Goal: Transaction & Acquisition: Purchase product/service

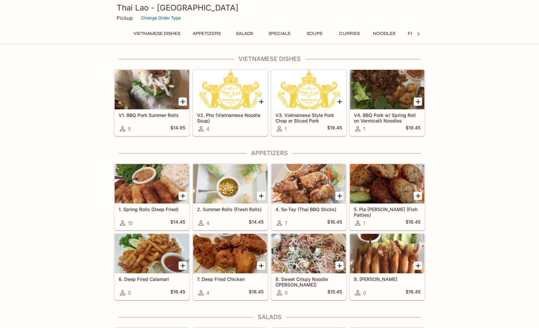
click at [380, 34] on button "Noodles" at bounding box center [384, 33] width 30 height 9
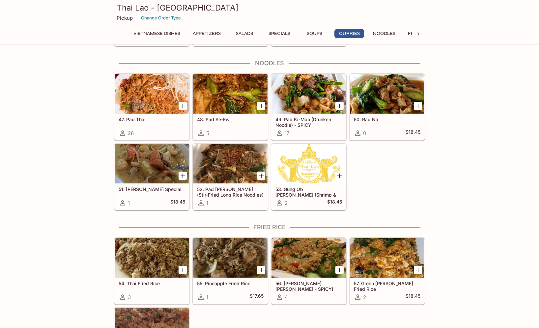
scroll to position [1124, 0]
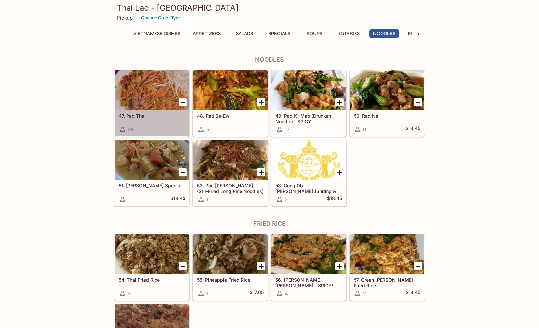
click at [168, 101] on div at bounding box center [152, 91] width 74 height 40
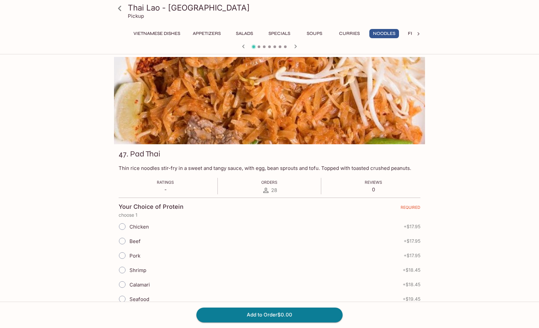
click at [122, 224] on input "Chicken" at bounding box center [122, 227] width 14 height 14
radio input "true"
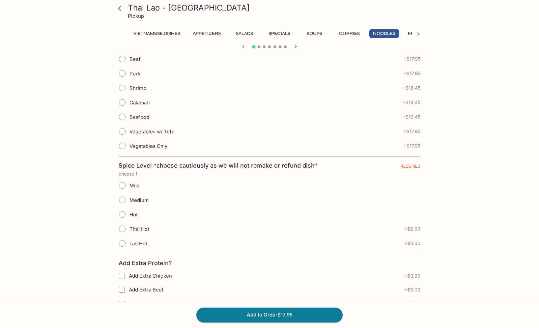
scroll to position [184, 0]
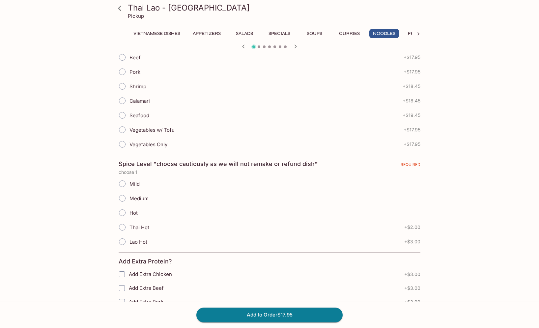
click at [123, 198] on input "Medium" at bounding box center [122, 198] width 14 height 14
radio input "true"
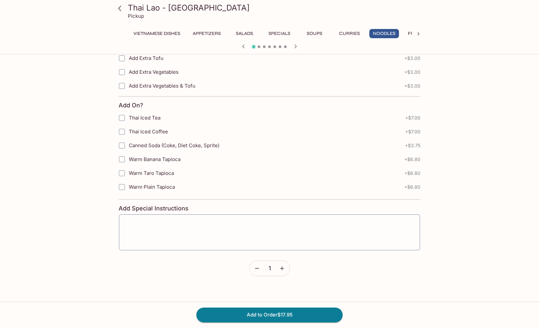
scroll to position [484, 0]
click at [273, 316] on button "Add to Order $17.95" at bounding box center [269, 315] width 146 height 14
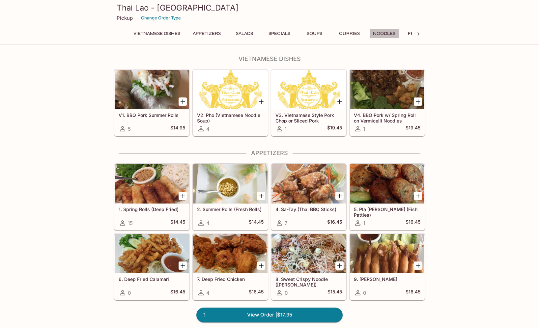
click at [388, 32] on button "Noodles" at bounding box center [384, 33] width 30 height 9
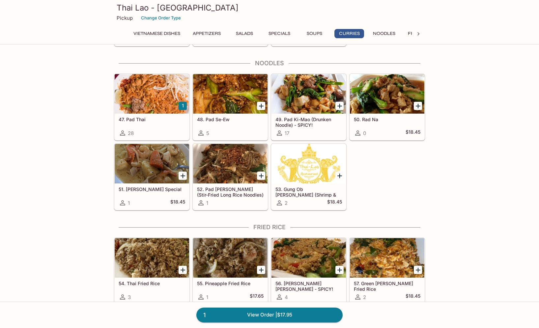
scroll to position [1124, 0]
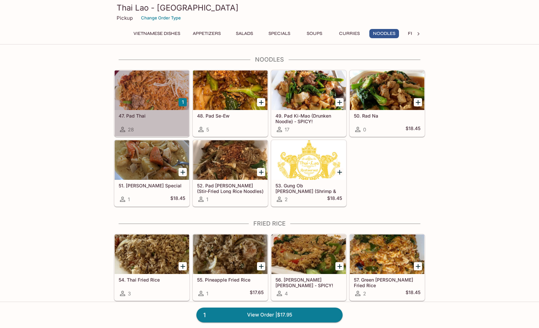
click at [160, 100] on div at bounding box center [152, 91] width 74 height 40
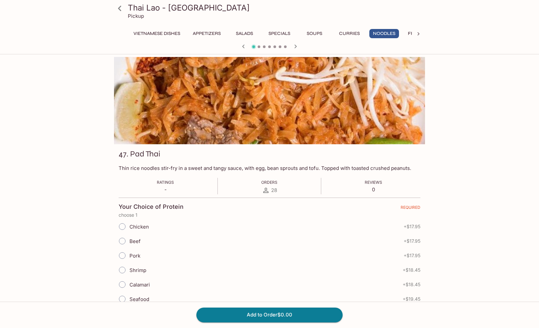
click at [123, 226] on input "Chicken" at bounding box center [122, 227] width 14 height 14
radio input "true"
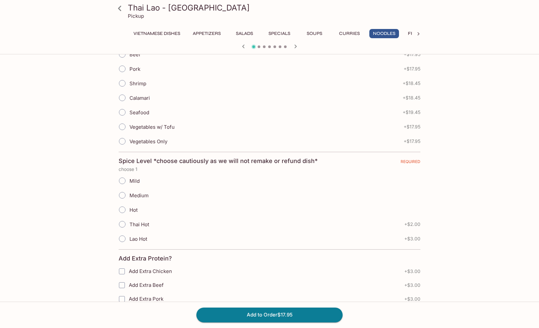
scroll to position [186, 0]
click at [122, 211] on input "Hot" at bounding box center [122, 211] width 14 height 14
radio input "true"
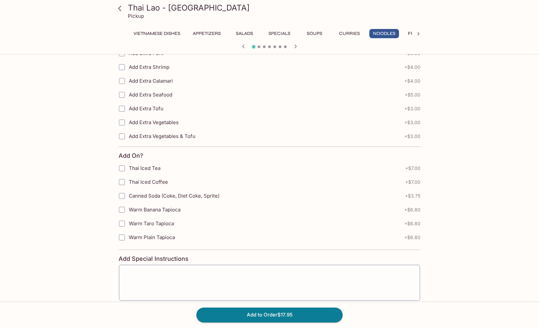
scroll to position [435, 0]
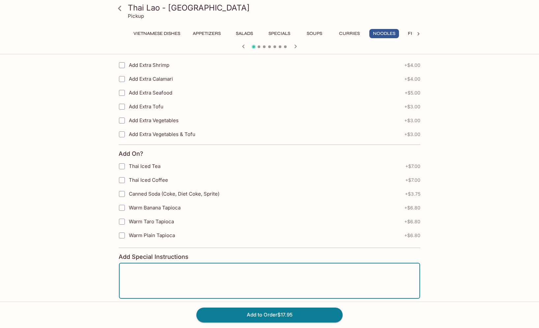
click at [207, 275] on textarea at bounding box center [270, 281] width 292 height 25
type textarea "NO PEANUTS"
click at [279, 316] on button "Add to Order $17.95" at bounding box center [269, 315] width 146 height 14
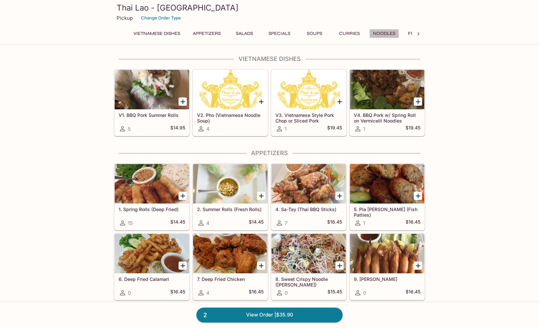
click at [384, 35] on button "Noodles" at bounding box center [384, 33] width 30 height 9
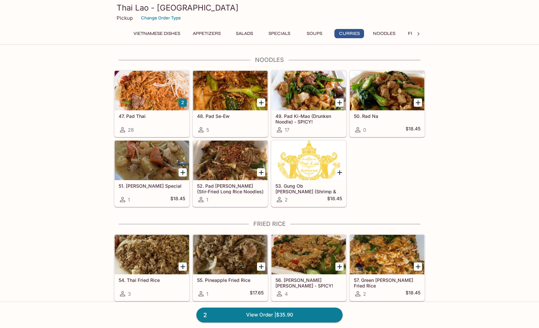
scroll to position [1124, 0]
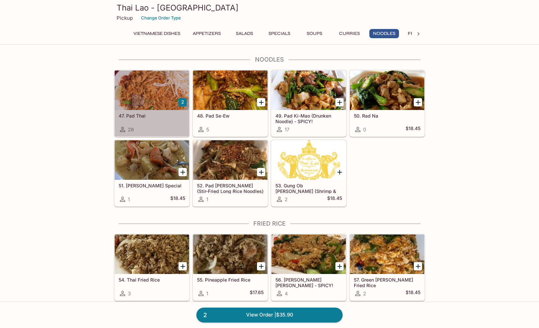
click at [167, 103] on div at bounding box center [152, 91] width 74 height 40
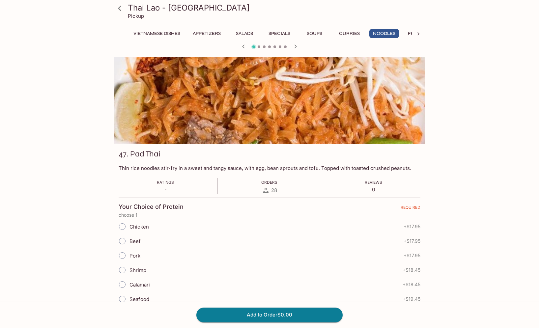
click at [124, 241] on input "Beef" at bounding box center [122, 241] width 14 height 14
radio input "true"
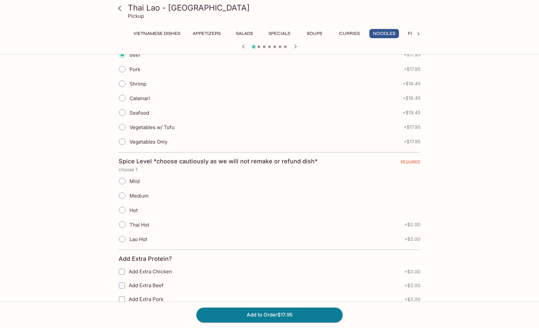
scroll to position [190, 0]
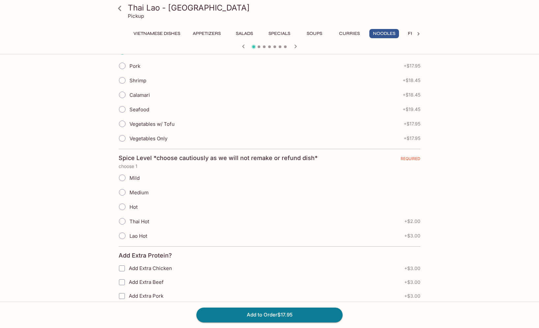
click at [123, 192] on input "Medium" at bounding box center [122, 193] width 14 height 14
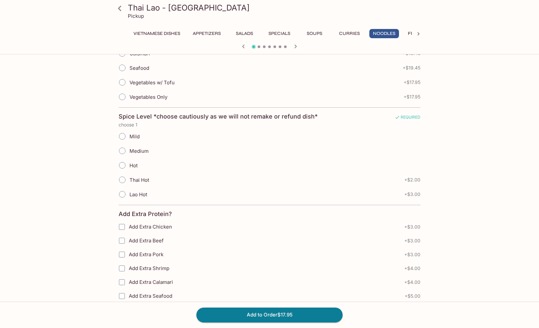
scroll to position [230, 0]
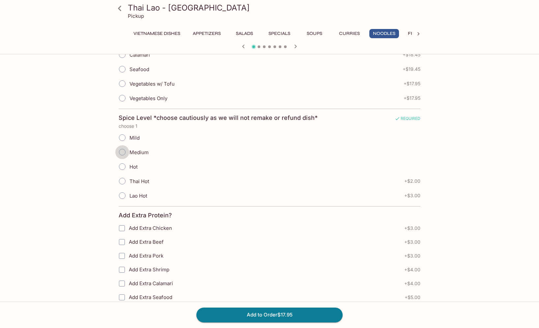
click at [122, 152] on input "Medium" at bounding box center [122, 152] width 14 height 14
radio input "true"
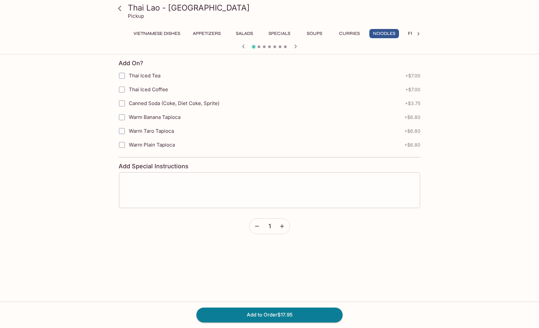
click at [142, 182] on textarea at bounding box center [270, 190] width 292 height 25
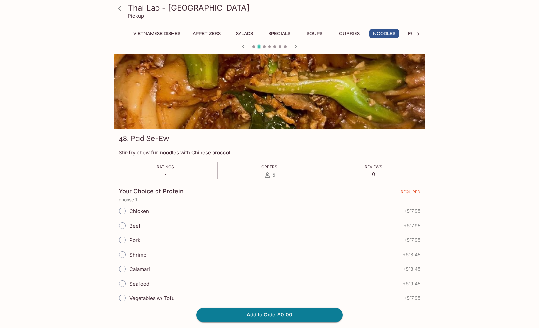
scroll to position [14, 0]
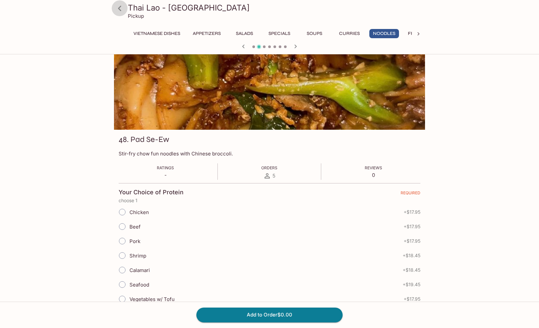
click at [121, 7] on icon at bounding box center [120, 9] width 12 height 12
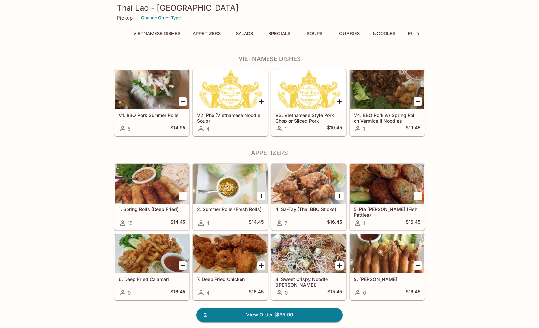
click at [389, 33] on button "Noodles" at bounding box center [384, 33] width 30 height 9
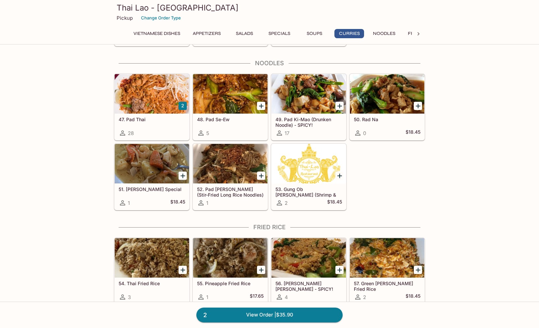
scroll to position [1124, 0]
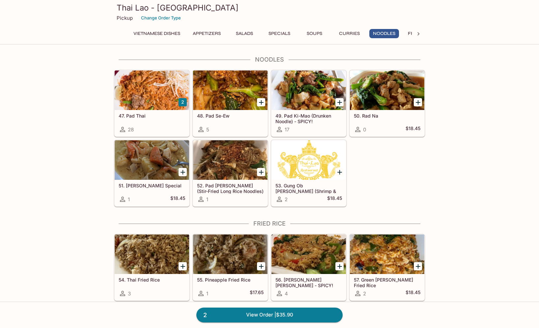
click at [162, 84] on div at bounding box center [152, 91] width 74 height 40
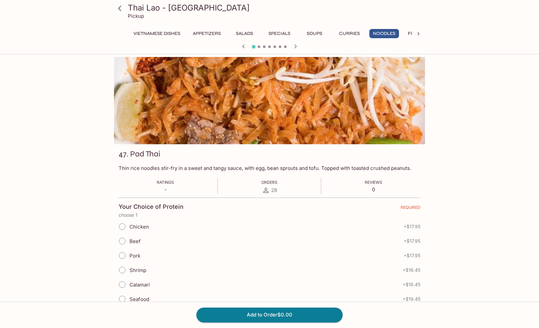
scroll to position [0, 0]
click at [123, 241] on input "Beef" at bounding box center [122, 241] width 14 height 14
radio input "true"
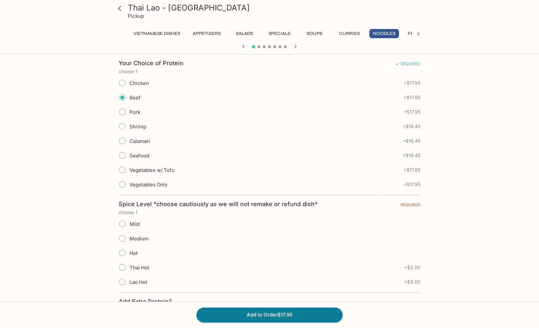
scroll to position [146, 0]
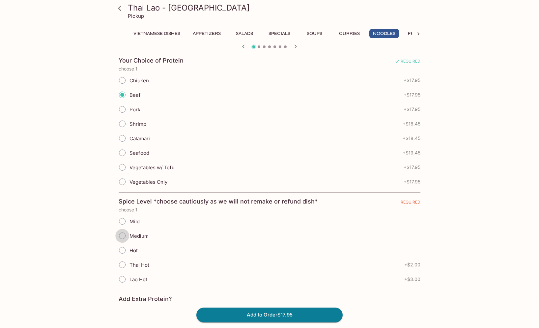
click at [123, 236] on input "Medium" at bounding box center [122, 236] width 14 height 14
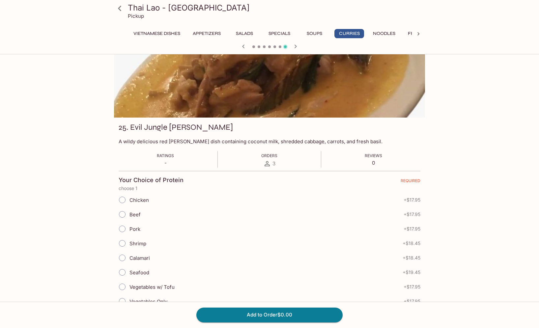
scroll to position [0, 0]
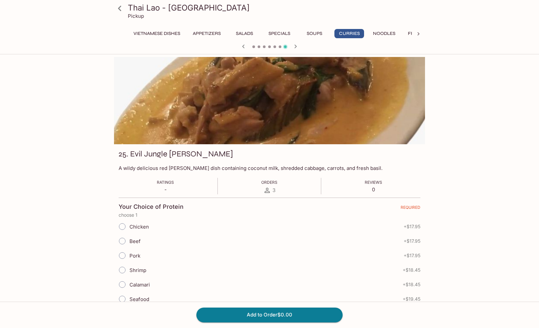
click at [384, 35] on button "Noodles" at bounding box center [384, 33] width 30 height 9
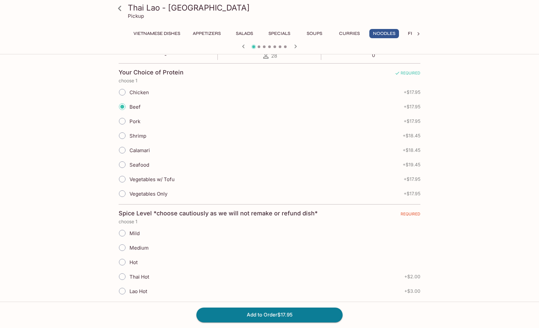
scroll to position [137, 0]
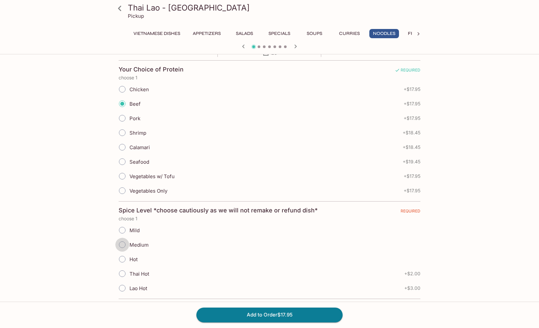
click at [124, 245] on input "Medium" at bounding box center [122, 245] width 14 height 14
radio input "true"
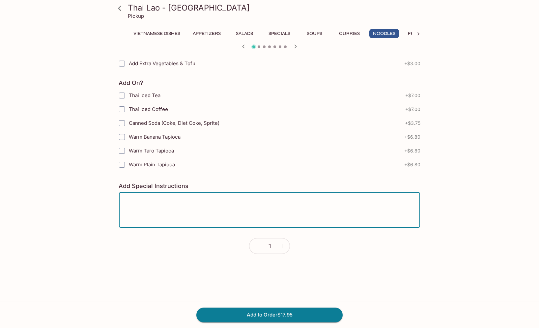
click at [201, 211] on textarea at bounding box center [270, 210] width 292 height 25
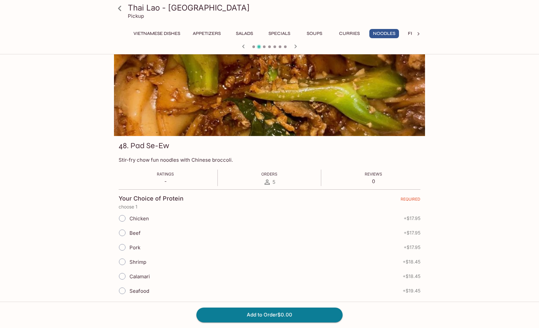
scroll to position [0, 0]
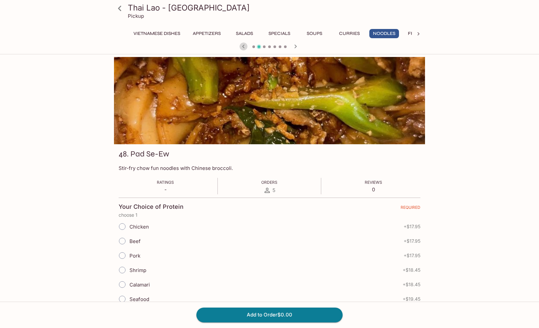
click at [242, 46] on icon "button" at bounding box center [244, 47] width 8 height 8
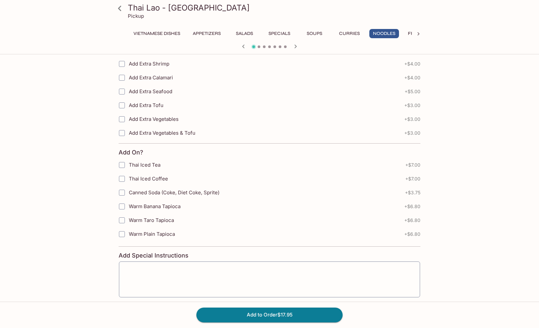
scroll to position [437, 0]
click at [163, 267] on textarea at bounding box center [270, 278] width 292 height 25
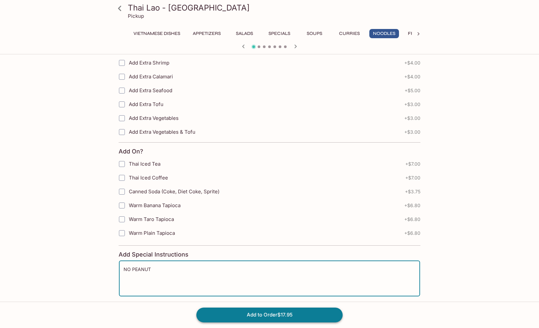
type textarea "NO PEANUT"
click at [254, 316] on button "Add to Order $17.95" at bounding box center [269, 315] width 146 height 14
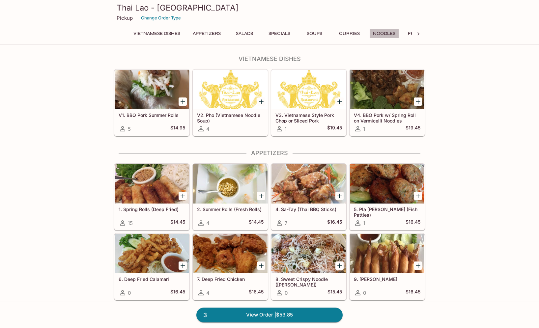
click at [386, 35] on button "Noodles" at bounding box center [384, 33] width 30 height 9
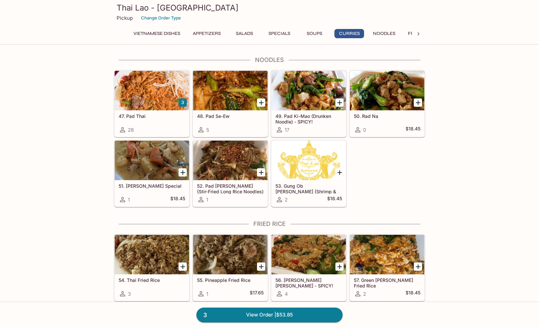
scroll to position [1124, 0]
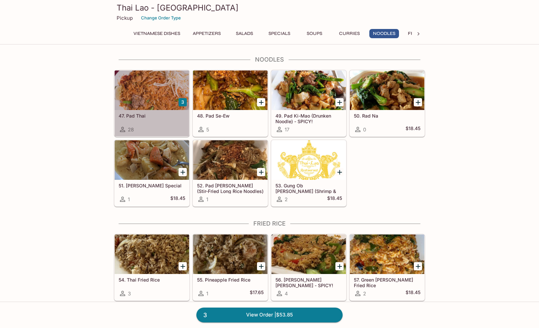
click at [158, 91] on div at bounding box center [152, 91] width 74 height 40
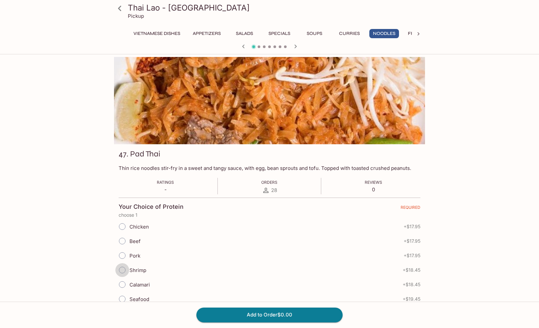
click at [123, 270] on input "Shrimp" at bounding box center [122, 270] width 14 height 14
click at [123, 271] on input "Shrimp" at bounding box center [122, 270] width 14 height 14
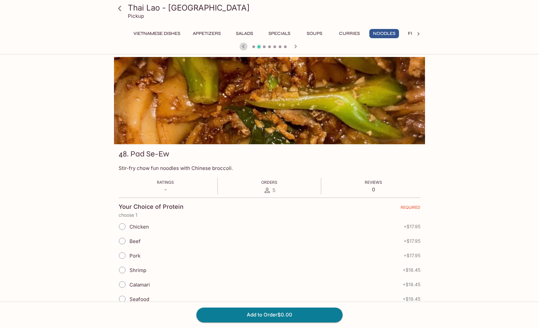
click at [243, 46] on icon "button" at bounding box center [243, 46] width 2 height 4
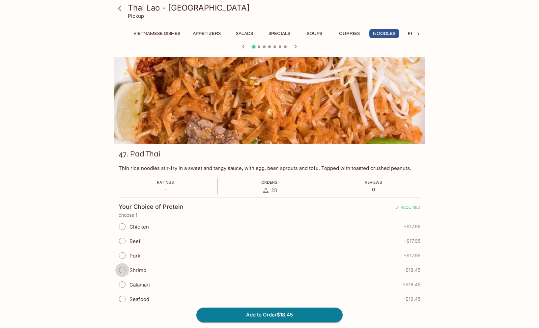
click at [123, 271] on input "Shrimp" at bounding box center [122, 270] width 14 height 14
radio input "true"
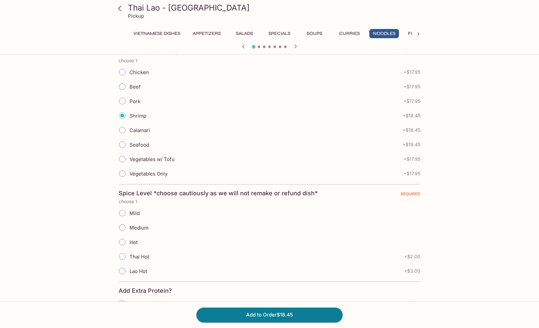
scroll to position [158, 0]
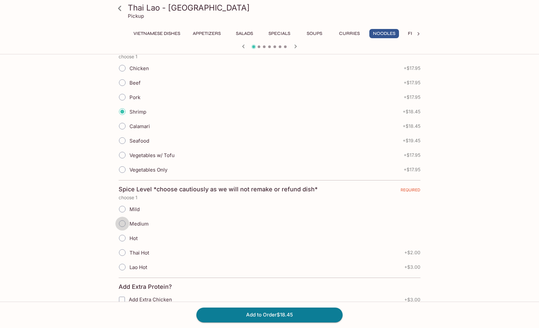
click at [121, 222] on input "Medium" at bounding box center [122, 224] width 14 height 14
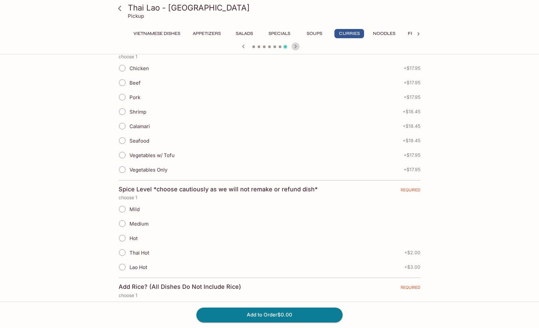
click at [295, 45] on icon "button" at bounding box center [296, 46] width 2 height 4
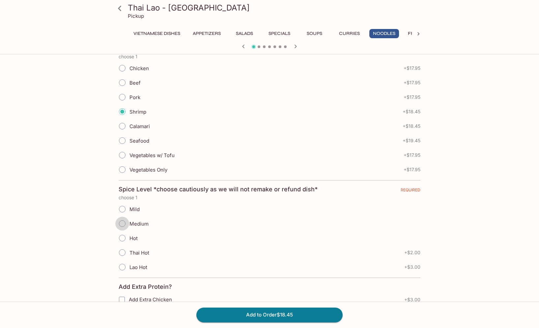
click at [123, 224] on input "Medium" at bounding box center [122, 224] width 14 height 14
radio input "true"
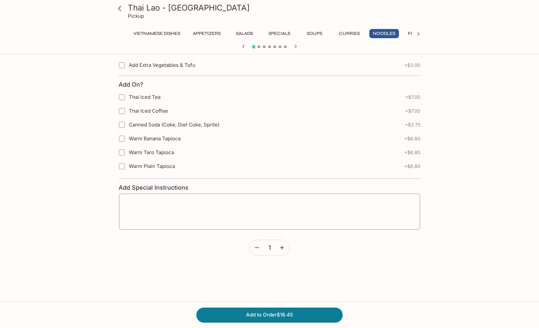
scroll to position [509, 0]
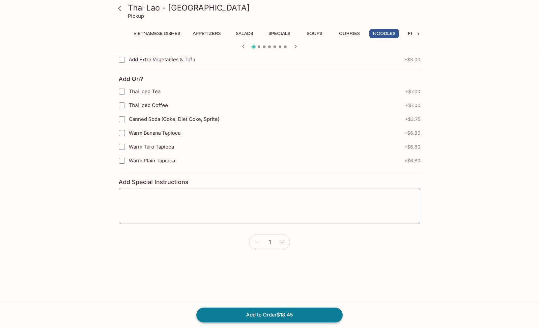
click at [264, 315] on button "Add to Order $18.45" at bounding box center [269, 315] width 146 height 14
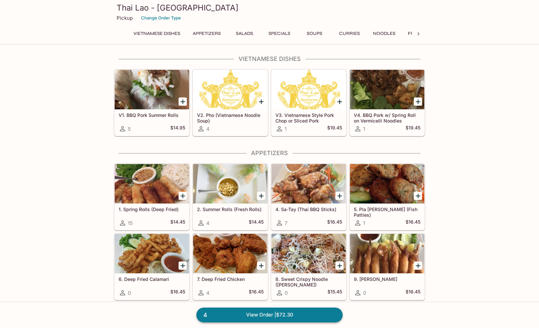
click at [247, 314] on link "4 View Order | $72.30" at bounding box center [269, 315] width 146 height 14
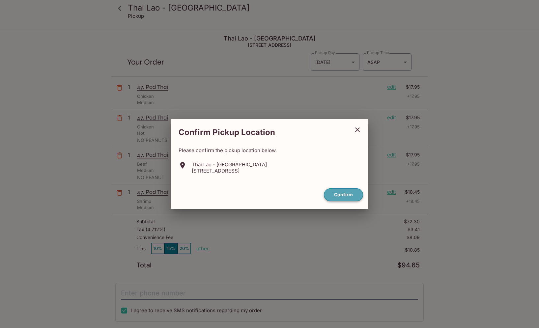
click at [343, 195] on button "Confirm" at bounding box center [343, 194] width 39 height 13
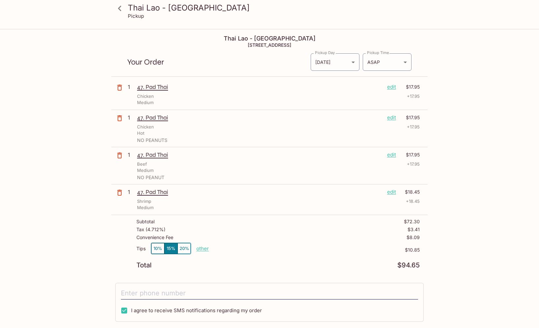
click at [205, 249] on p "other" at bounding box center [202, 248] width 13 height 6
drag, startPoint x: 252, startPoint y: 248, endPoint x: 208, endPoint y: 247, distance: 43.8
click at [200, 249] on p "other" at bounding box center [202, 248] width 13 height 6
type input "0.00"
click at [120, 12] on icon at bounding box center [120, 9] width 12 height 12
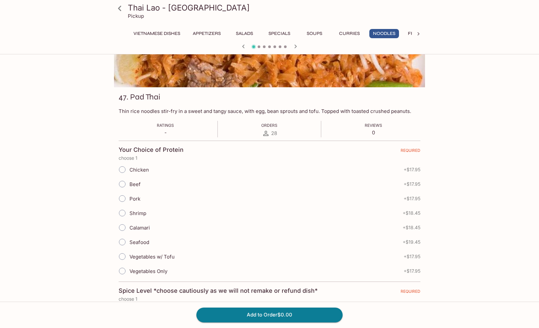
scroll to position [183, 0]
